Goal: Information Seeking & Learning: Learn about a topic

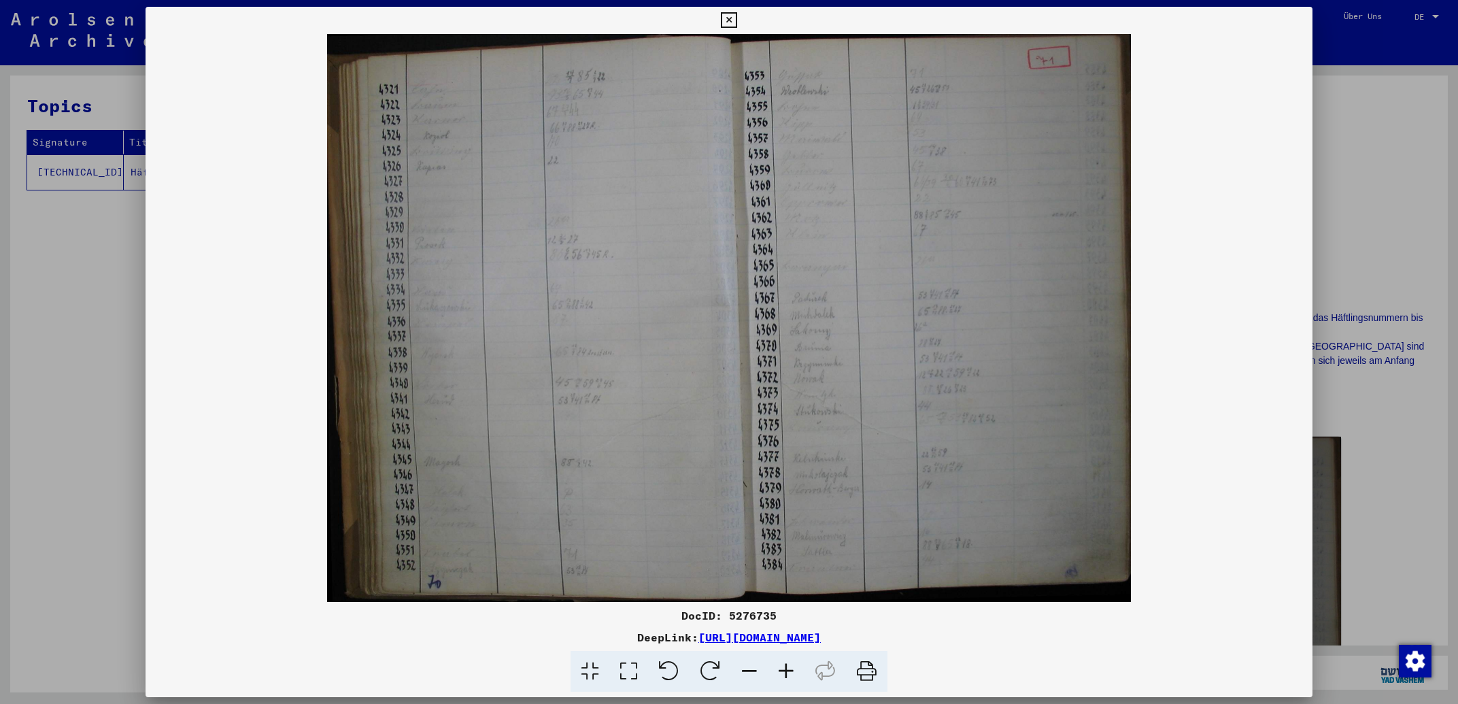
click at [783, 675] on icon at bounding box center [786, 671] width 37 height 41
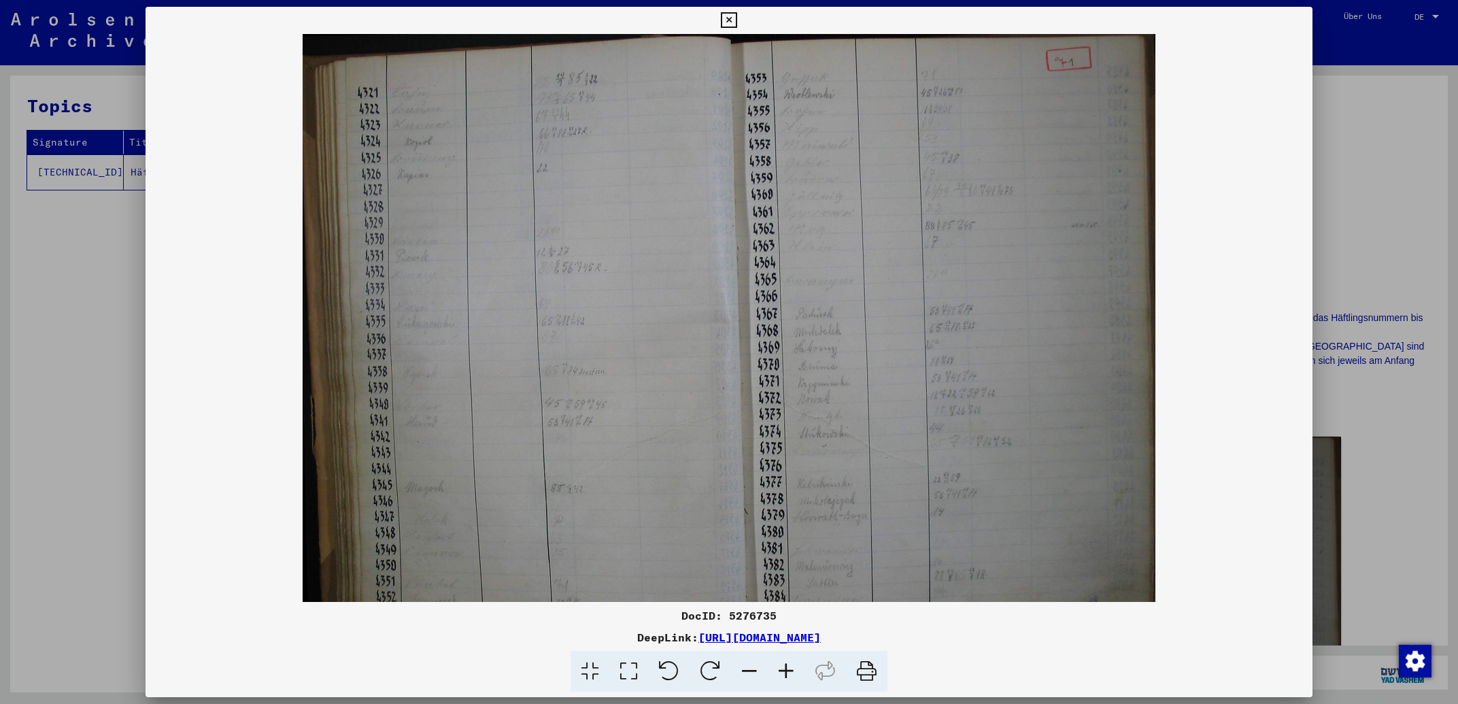
click at [783, 675] on icon at bounding box center [786, 671] width 37 height 41
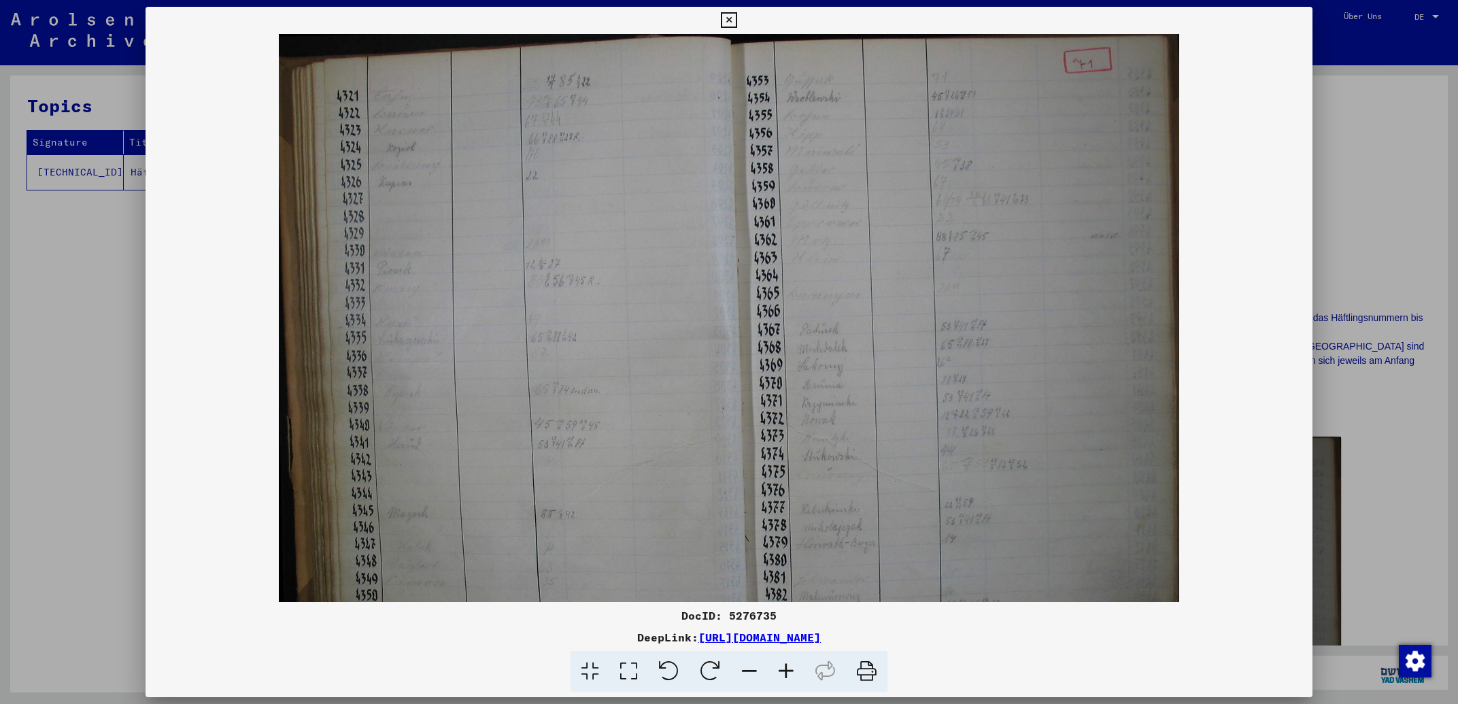
click at [783, 675] on icon at bounding box center [786, 671] width 37 height 41
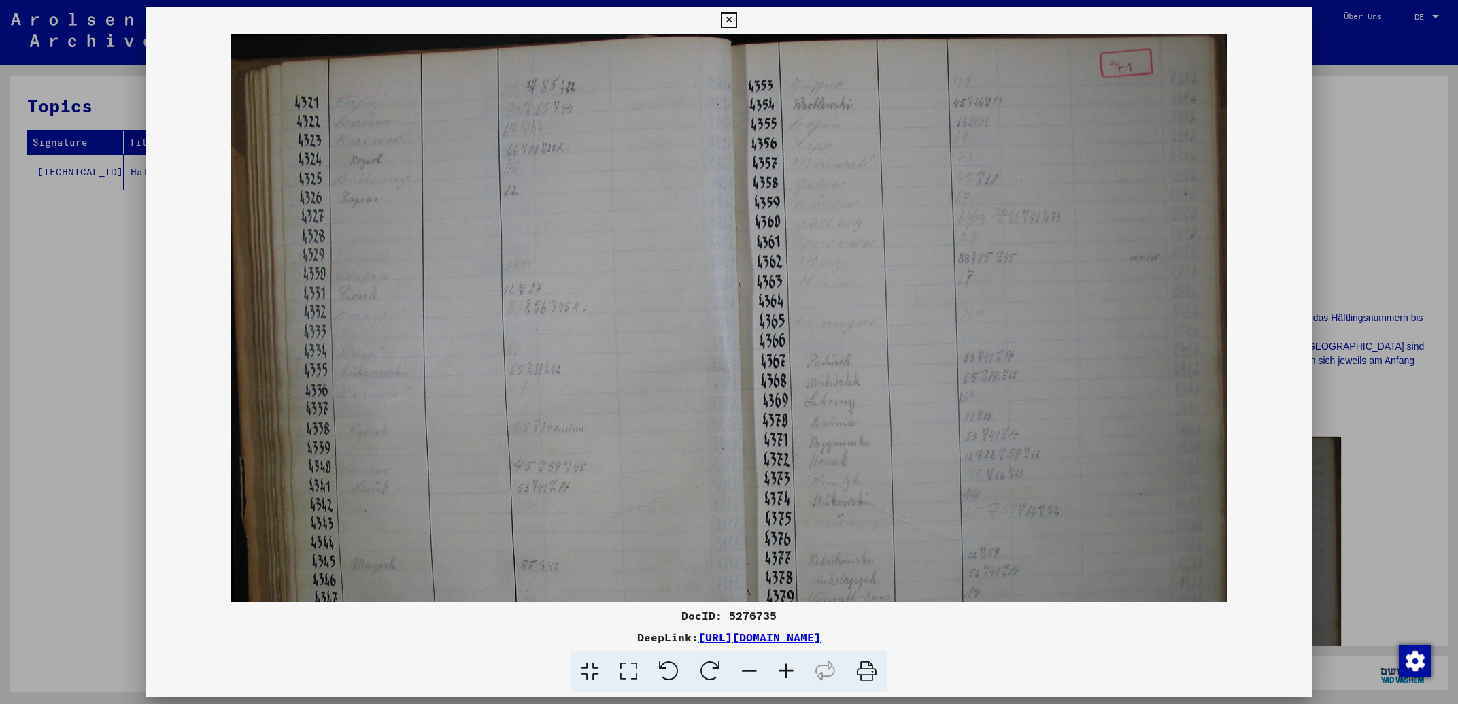
click at [783, 675] on icon at bounding box center [786, 671] width 37 height 41
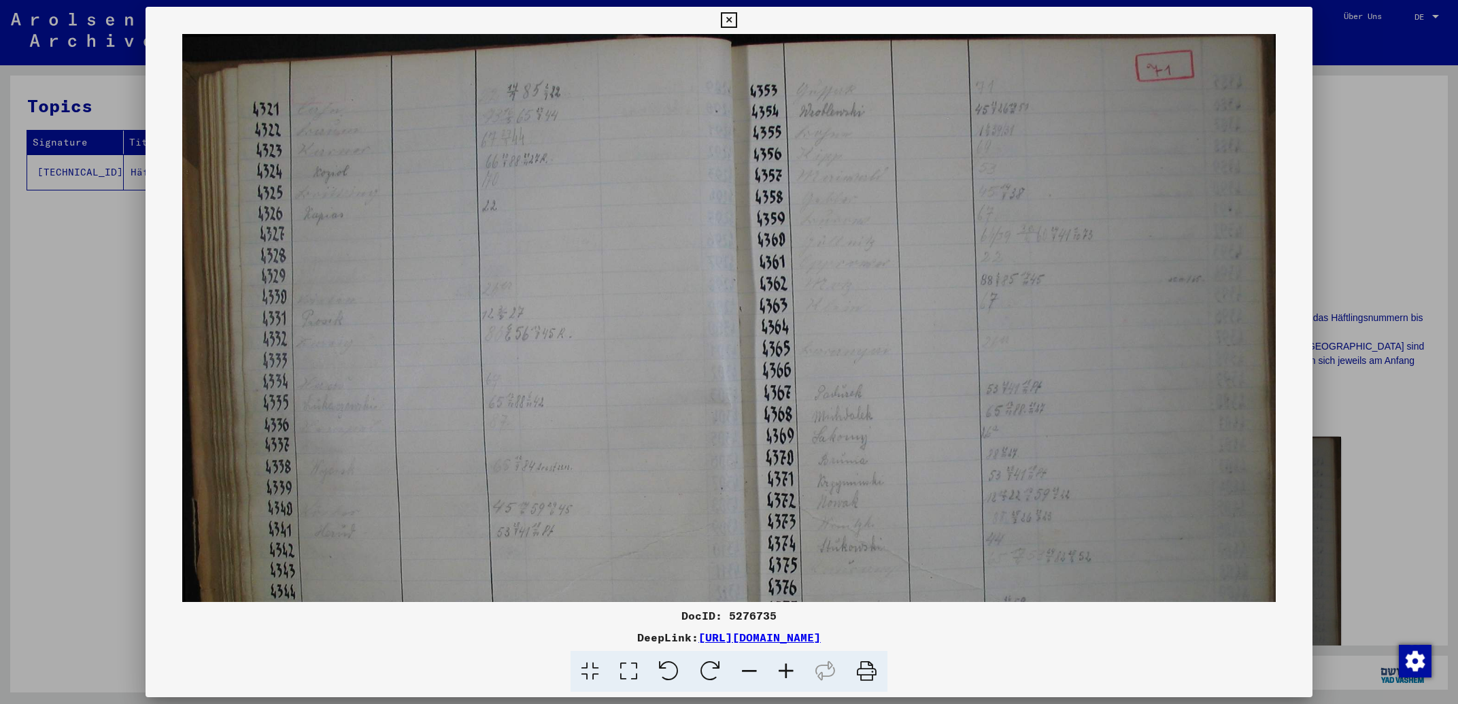
click at [783, 675] on icon at bounding box center [786, 671] width 37 height 41
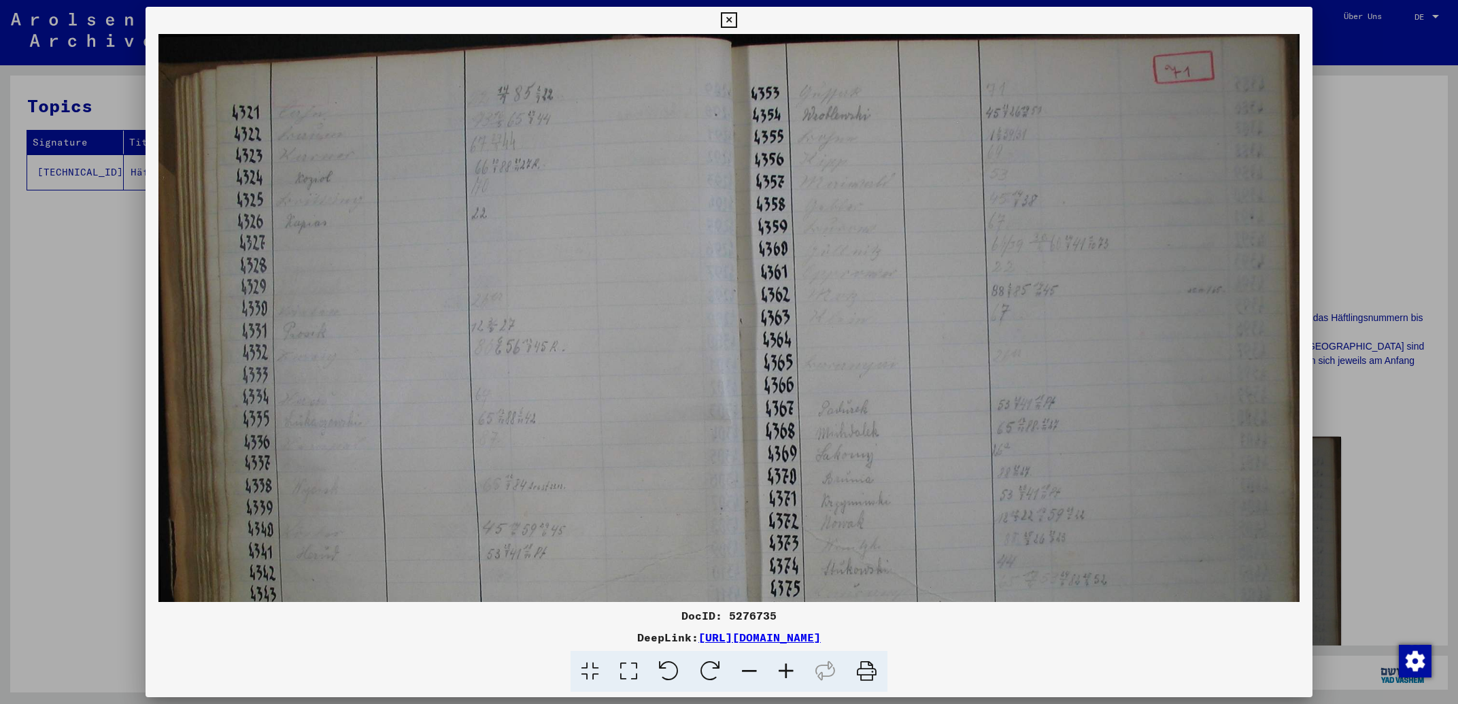
click at [783, 675] on icon at bounding box center [786, 671] width 37 height 41
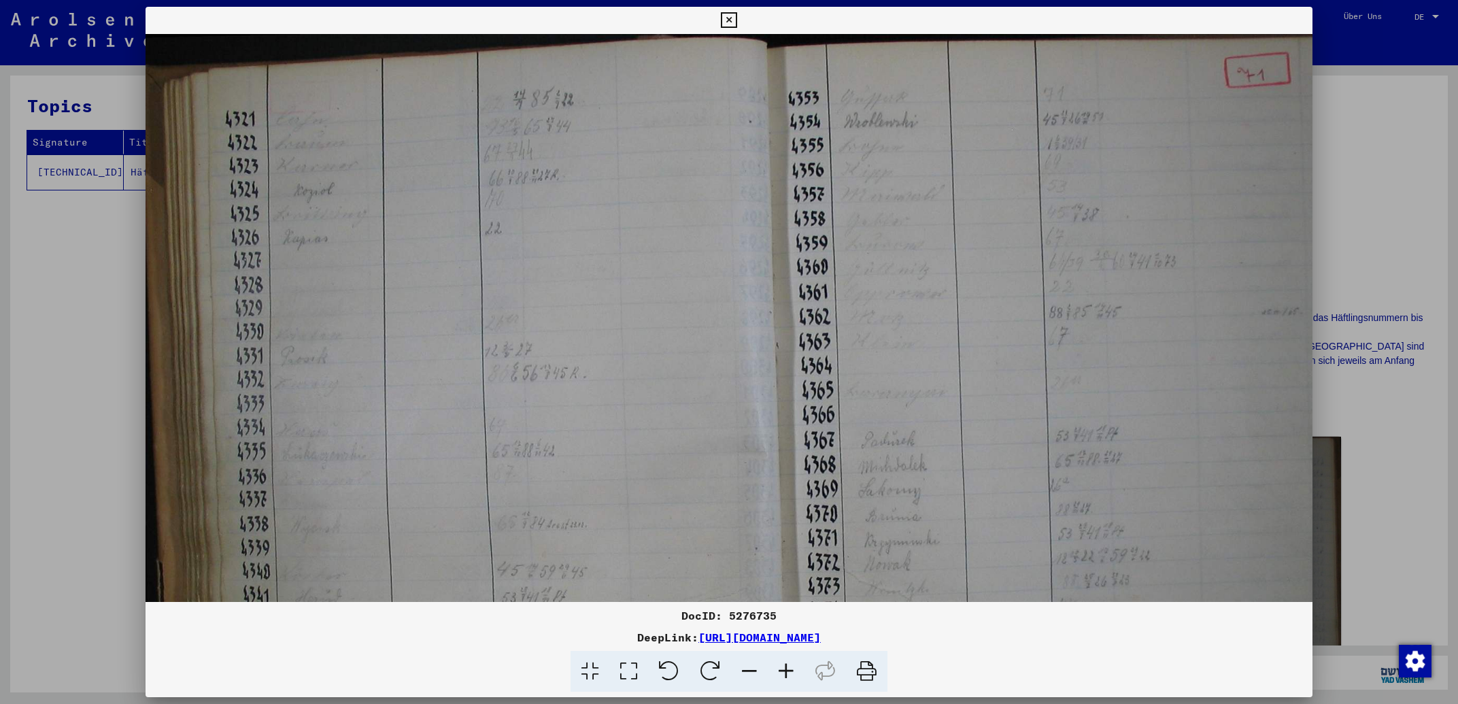
click at [783, 675] on icon at bounding box center [786, 671] width 37 height 41
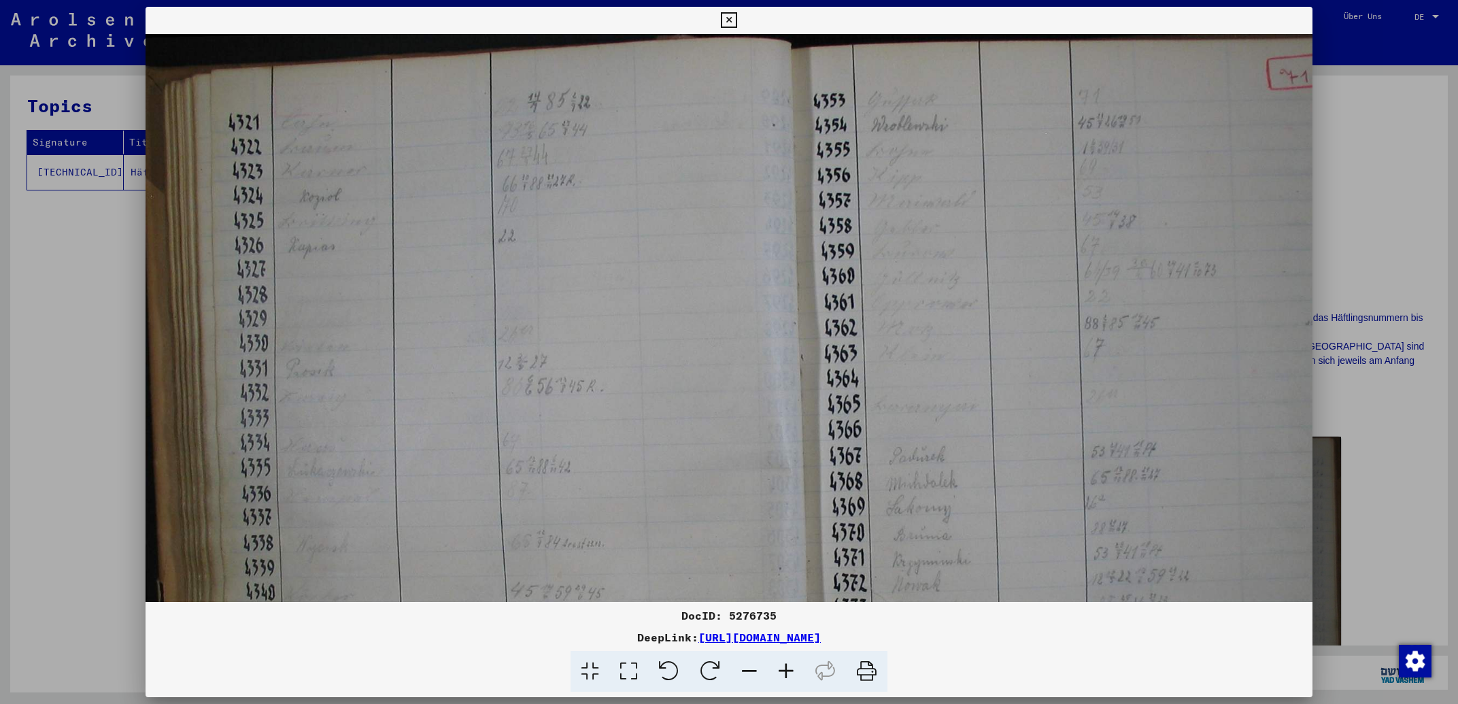
click at [783, 672] on icon at bounding box center [786, 671] width 37 height 41
click at [783, 671] on icon at bounding box center [786, 671] width 37 height 41
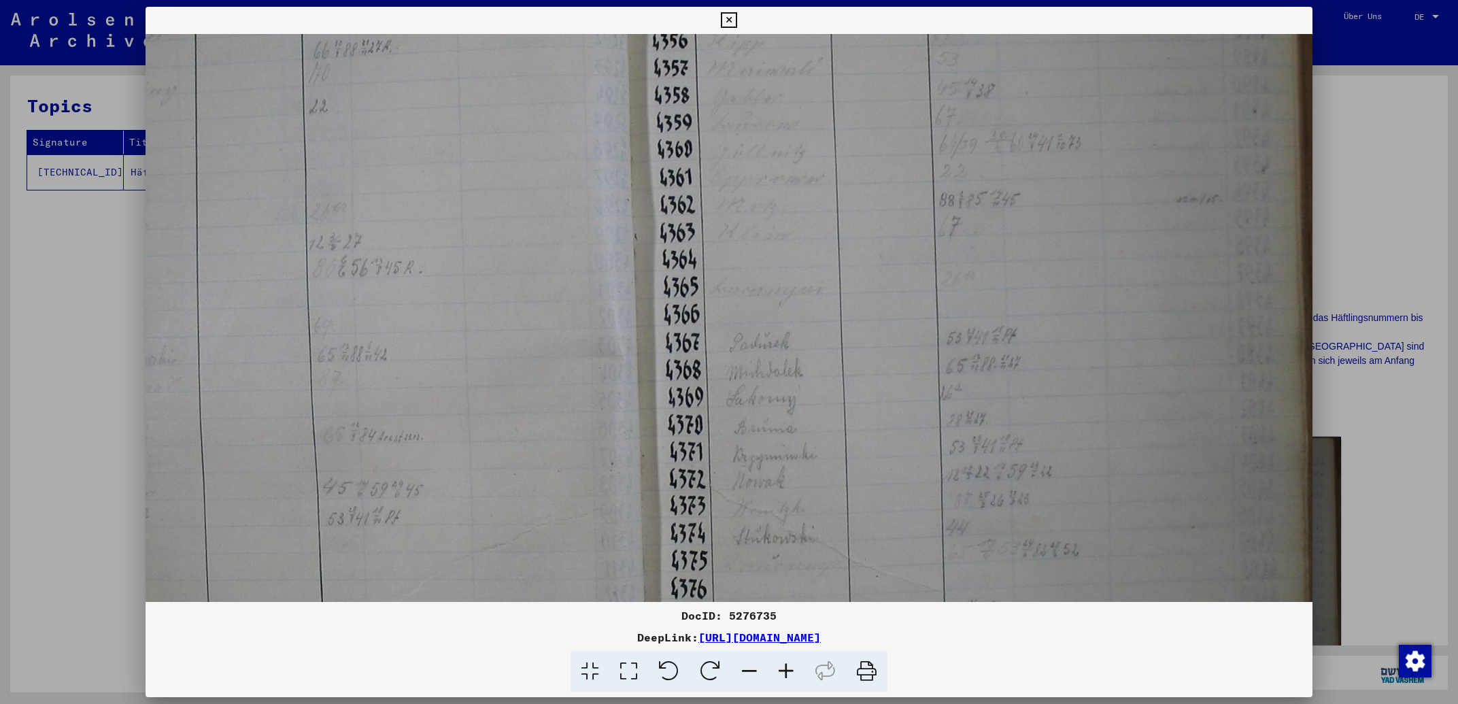
scroll to position [146, 216]
drag, startPoint x: 1072, startPoint y: 535, endPoint x: 813, endPoint y: 388, distance: 297.5
click at [813, 388] on img at bounding box center [621, 376] width 1382 height 976
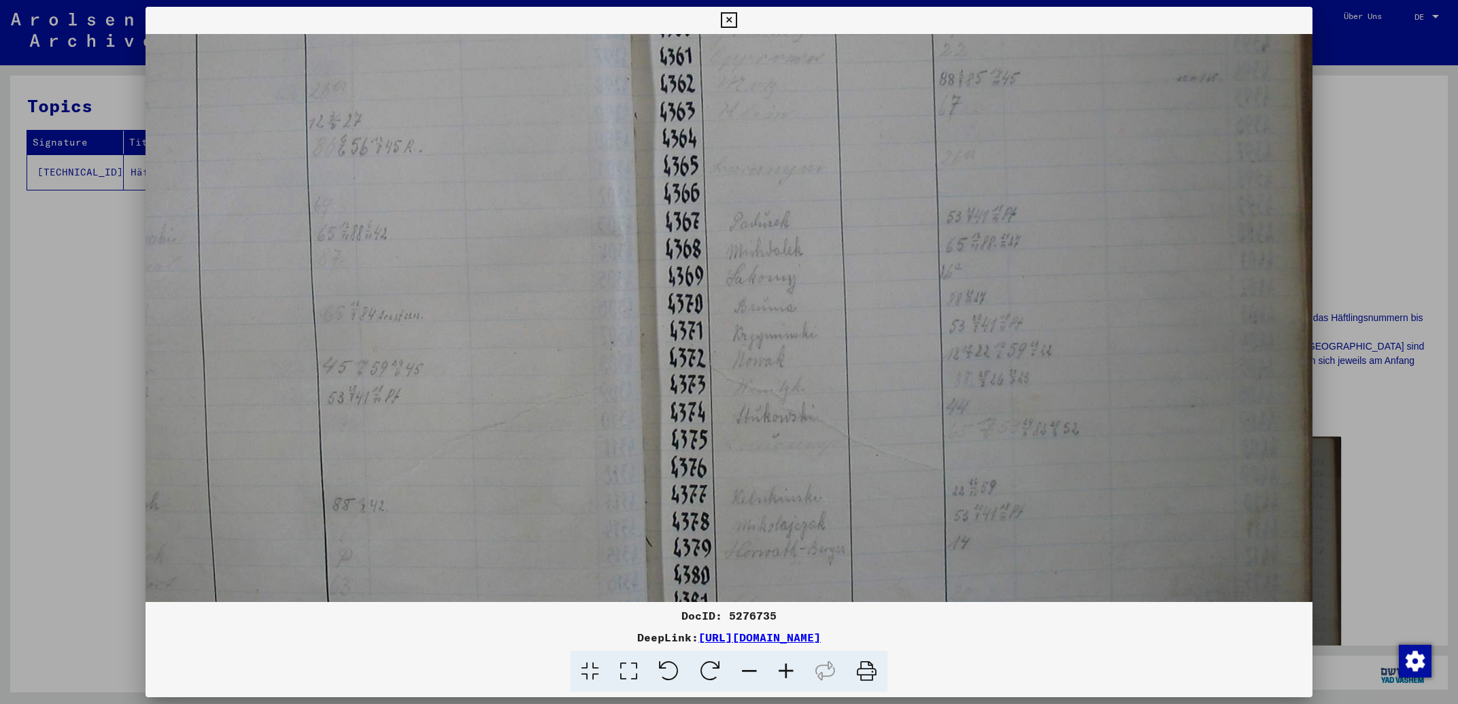
scroll to position [267, 216]
drag, startPoint x: 831, startPoint y: 447, endPoint x: 830, endPoint y: 326, distance: 120.4
click at [830, 326] on img at bounding box center [621, 255] width 1382 height 976
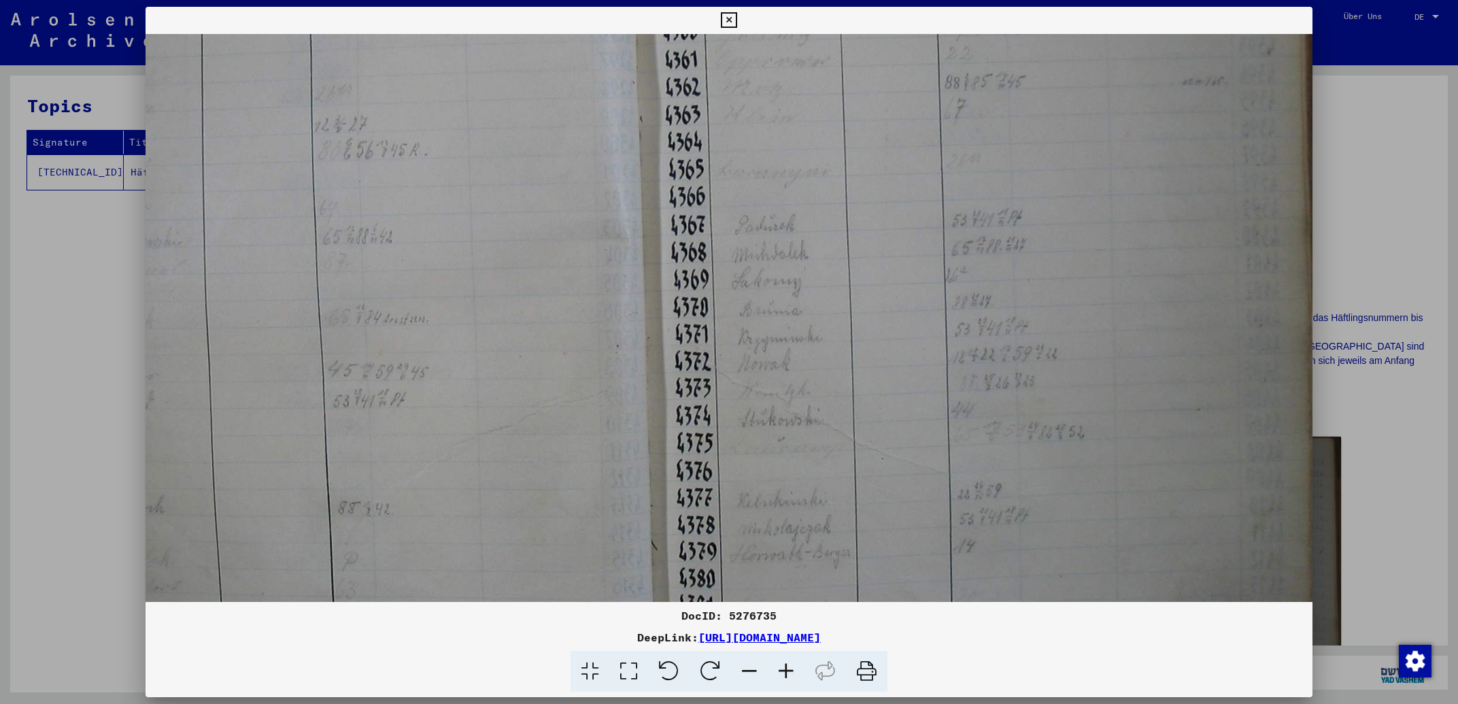
drag, startPoint x: 900, startPoint y: 501, endPoint x: 876, endPoint y: 510, distance: 26.3
click at [876, 510] on img at bounding box center [626, 259] width 1382 height 976
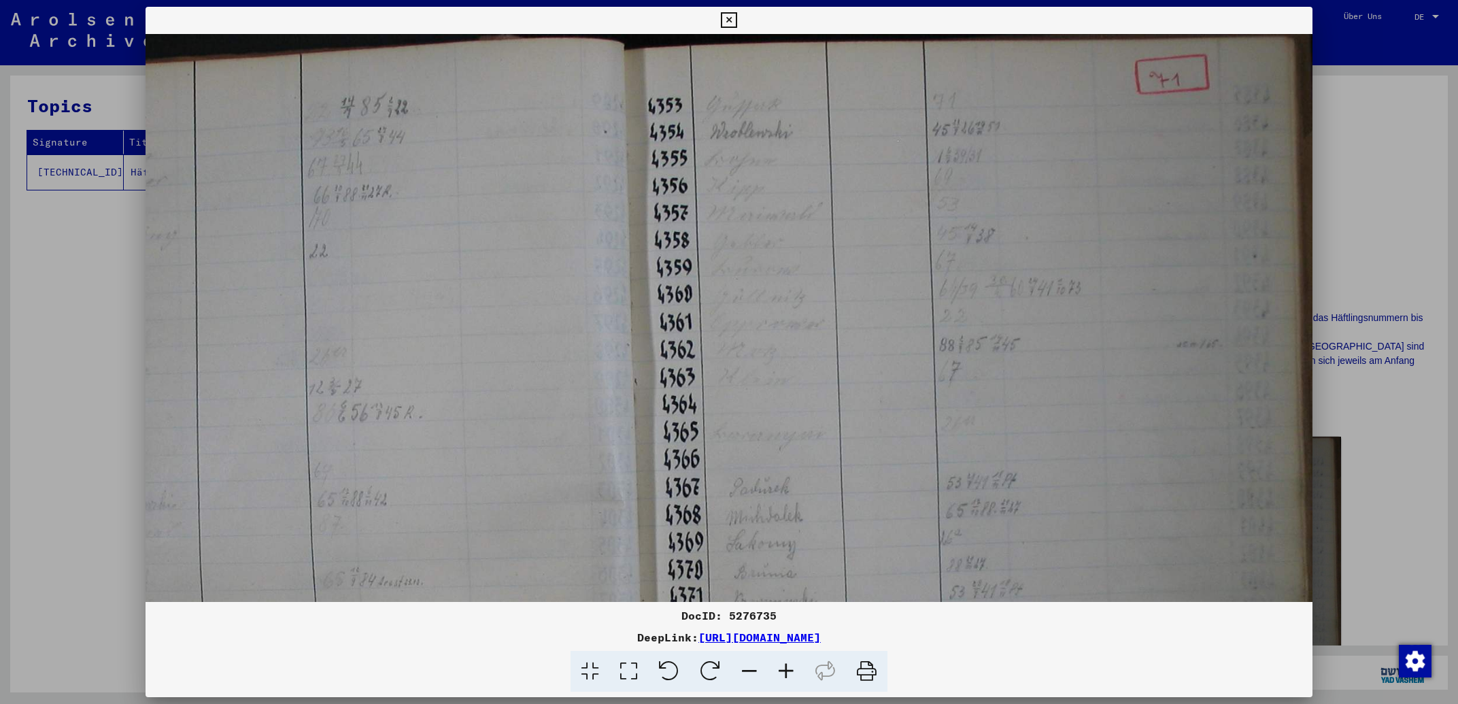
drag, startPoint x: 871, startPoint y: 154, endPoint x: 841, endPoint y: 460, distance: 306.8
click at [845, 460] on img at bounding box center [621, 522] width 1382 height 976
drag, startPoint x: 810, startPoint y: 217, endPoint x: 803, endPoint y: 352, distance: 134.8
click at [803, 352] on img at bounding box center [621, 522] width 1382 height 976
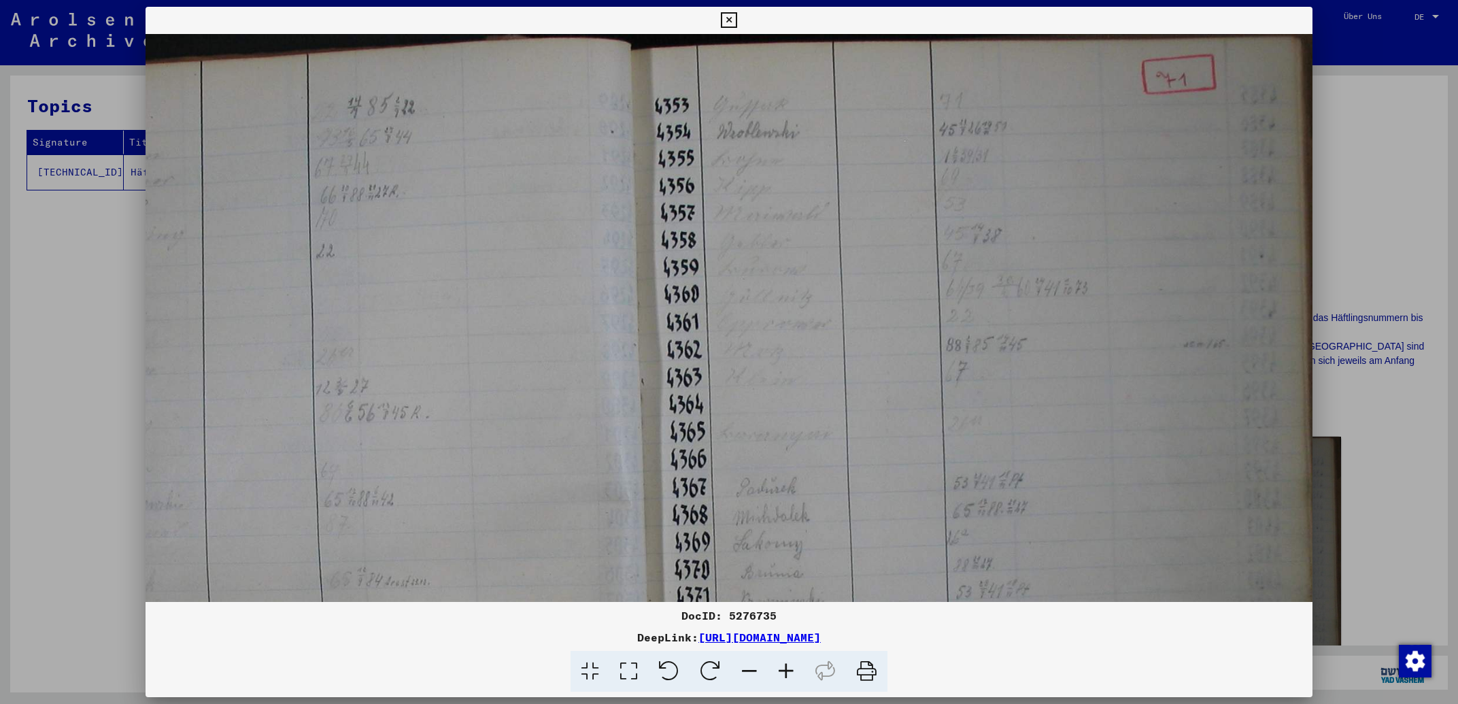
drag, startPoint x: 803, startPoint y: 239, endPoint x: 810, endPoint y: 458, distance: 218.4
click at [810, 458] on img at bounding box center [628, 522] width 1382 height 976
